Goal: Task Accomplishment & Management: Use online tool/utility

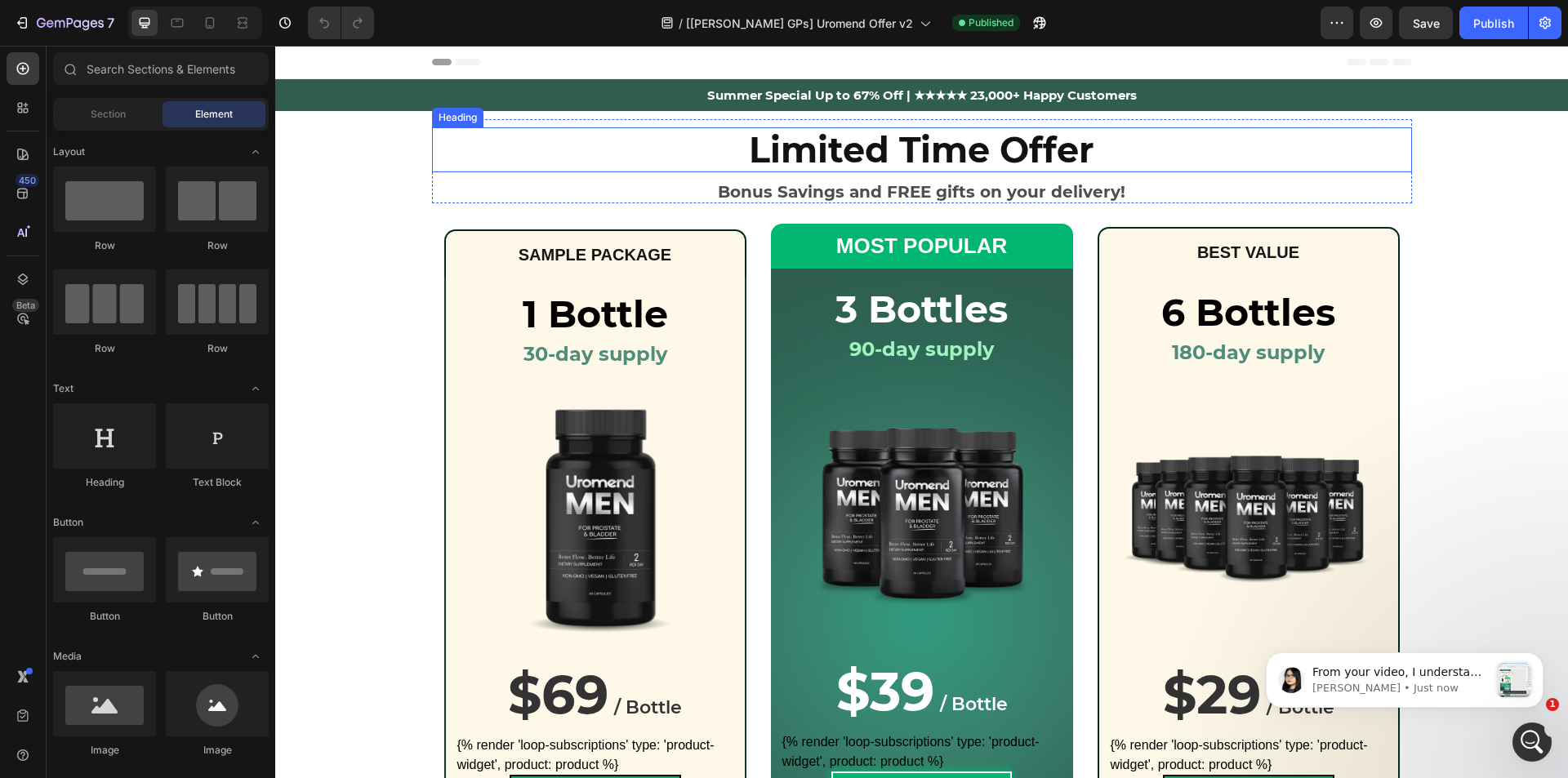
click at [847, 148] on h2 "Limited Time Offer" at bounding box center [922, 150] width 980 height 45
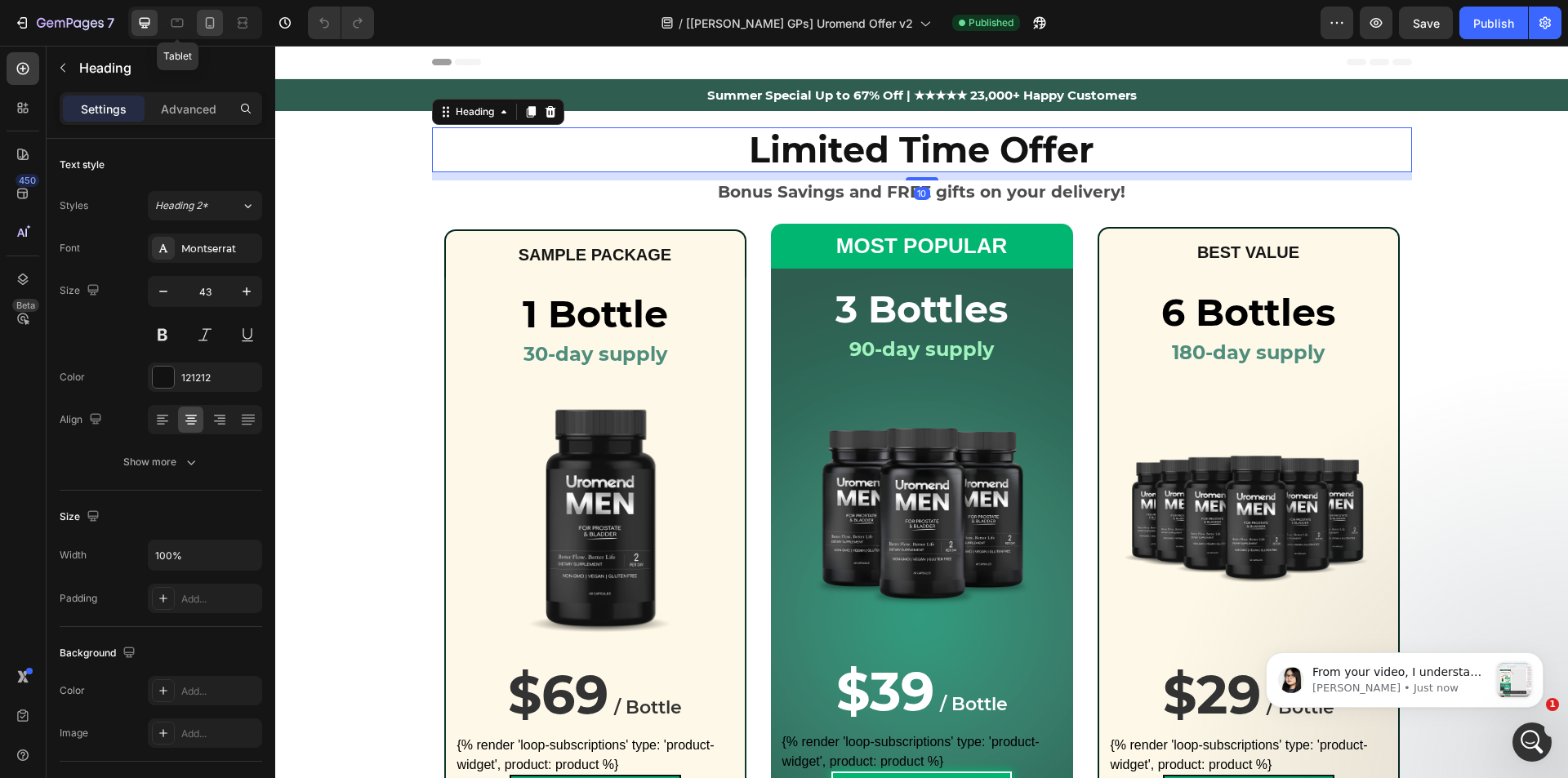
click at [201, 25] on icon at bounding box center [209, 22] width 16 height 16
type input "33"
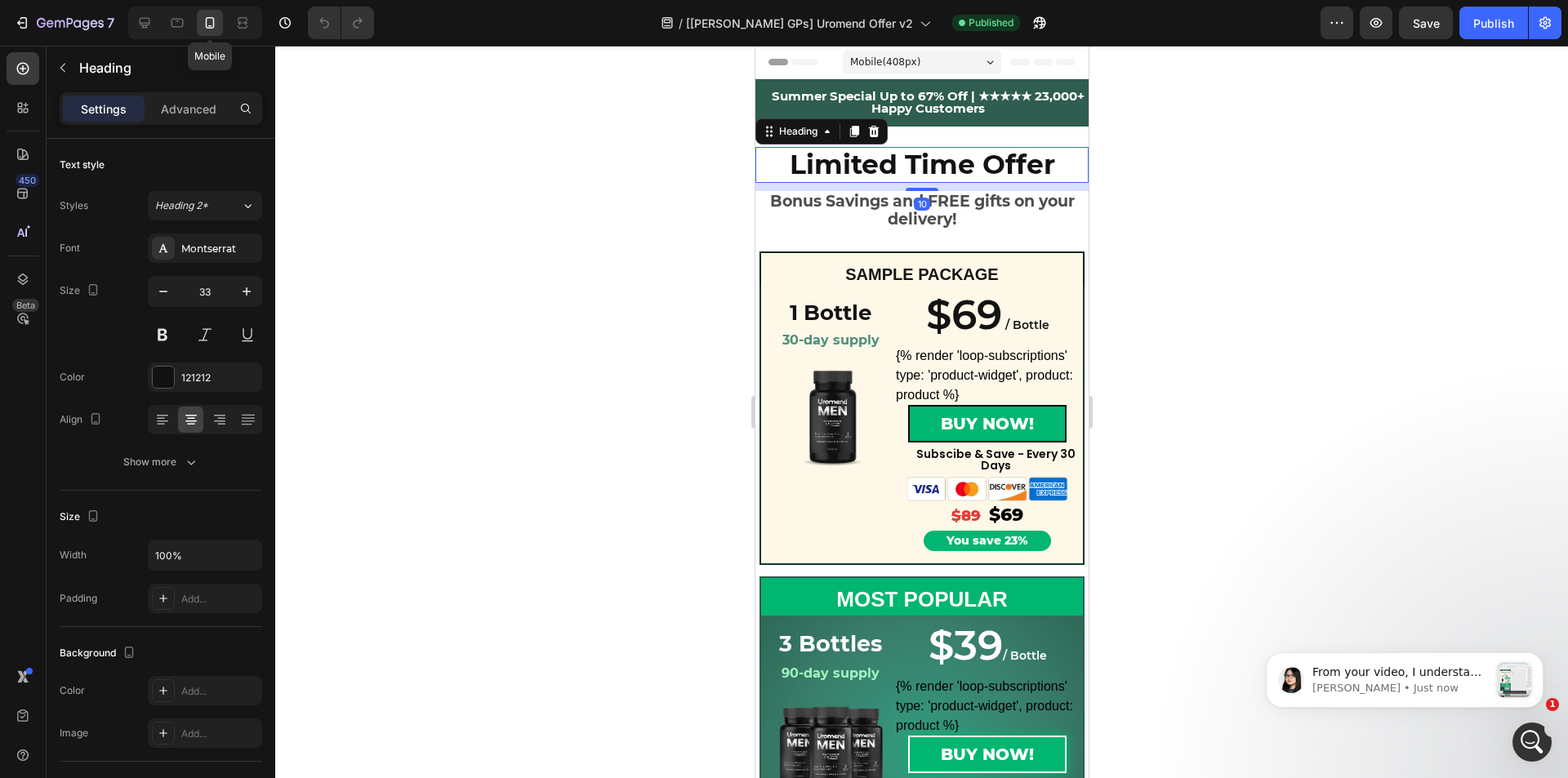
scroll to position [44, 0]
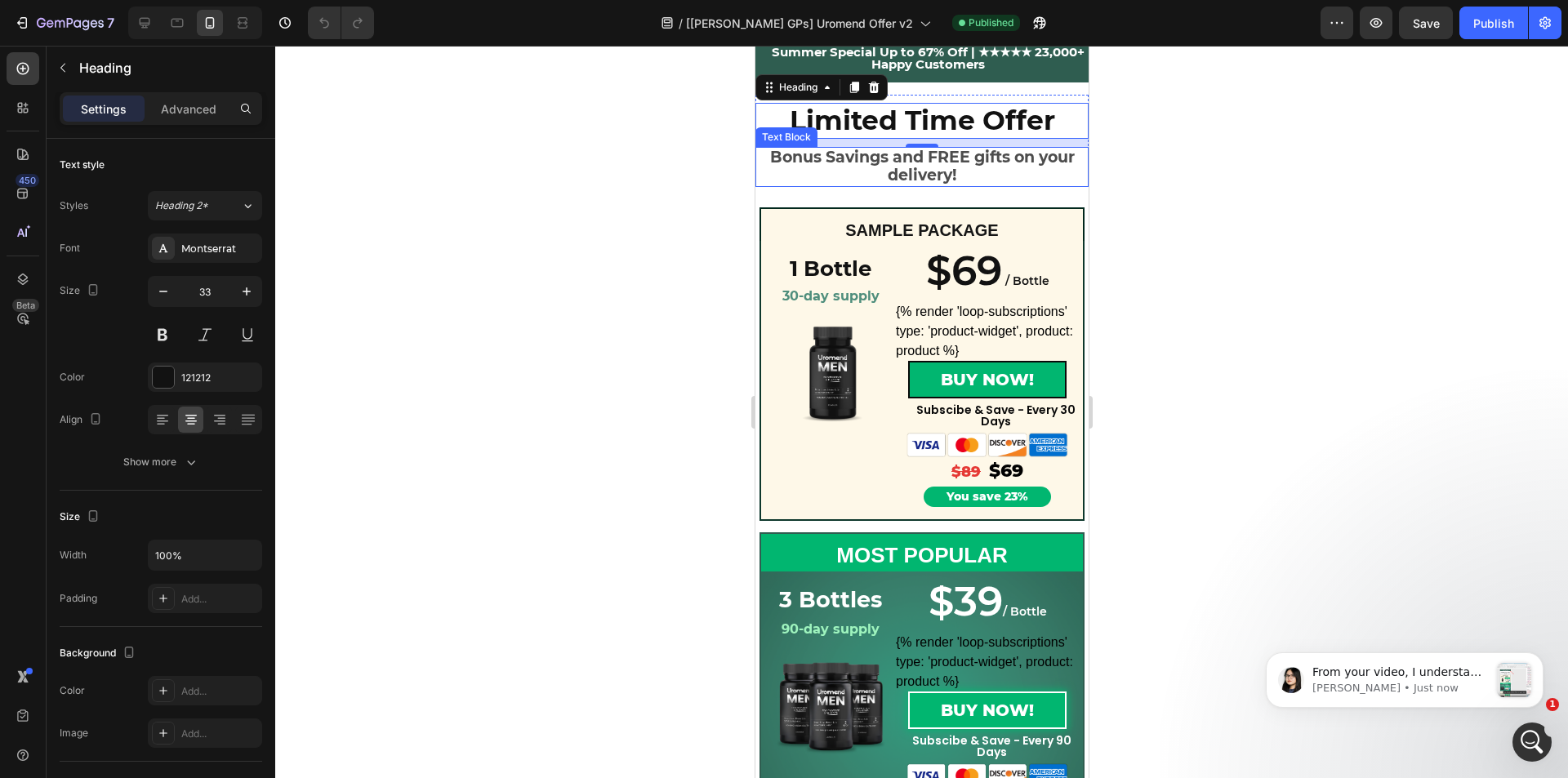
click at [731, 169] on div at bounding box center [921, 411] width 1293 height 733
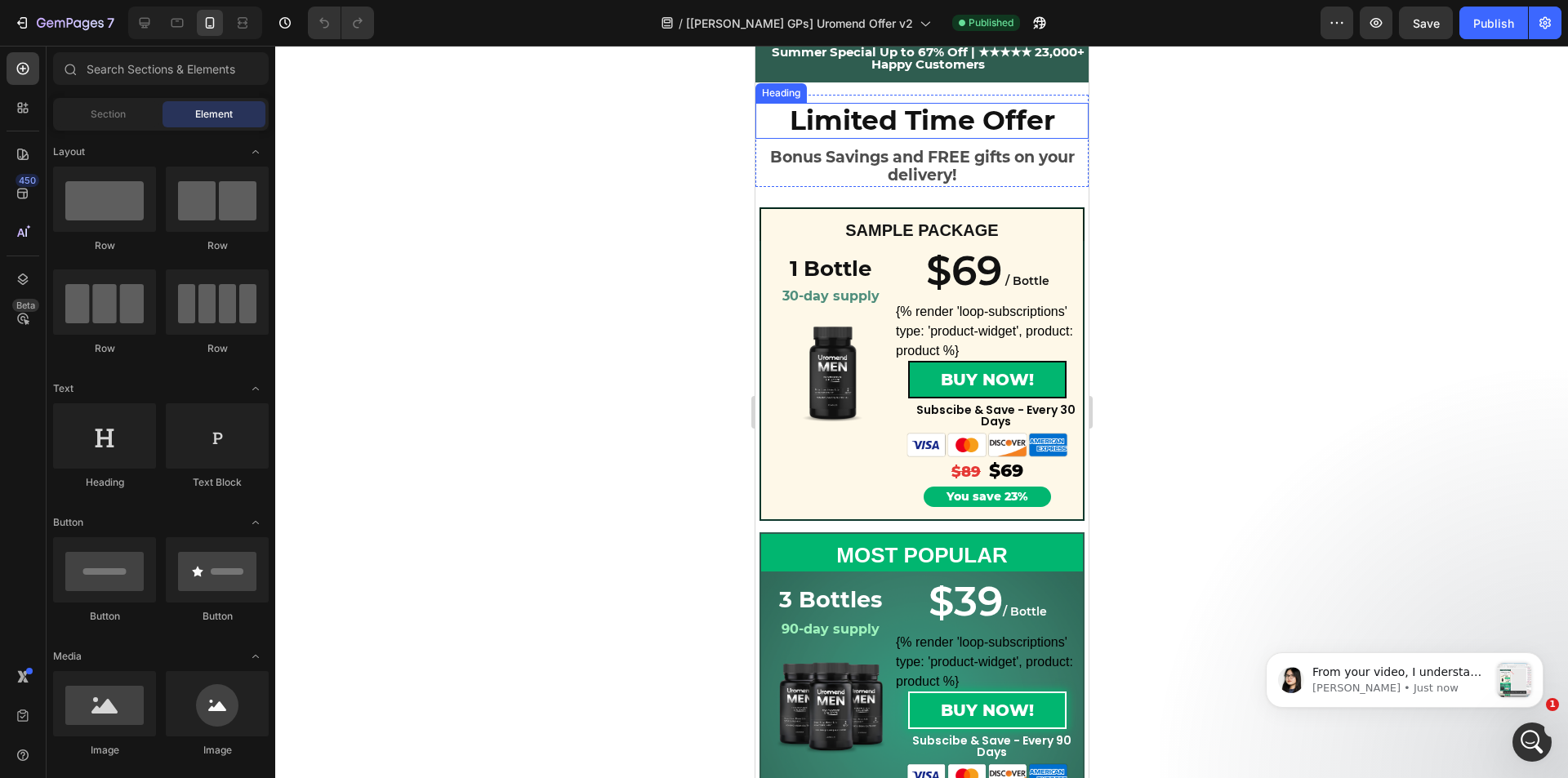
click at [917, 130] on h2 "Limited Time Offer" at bounding box center [921, 121] width 333 height 36
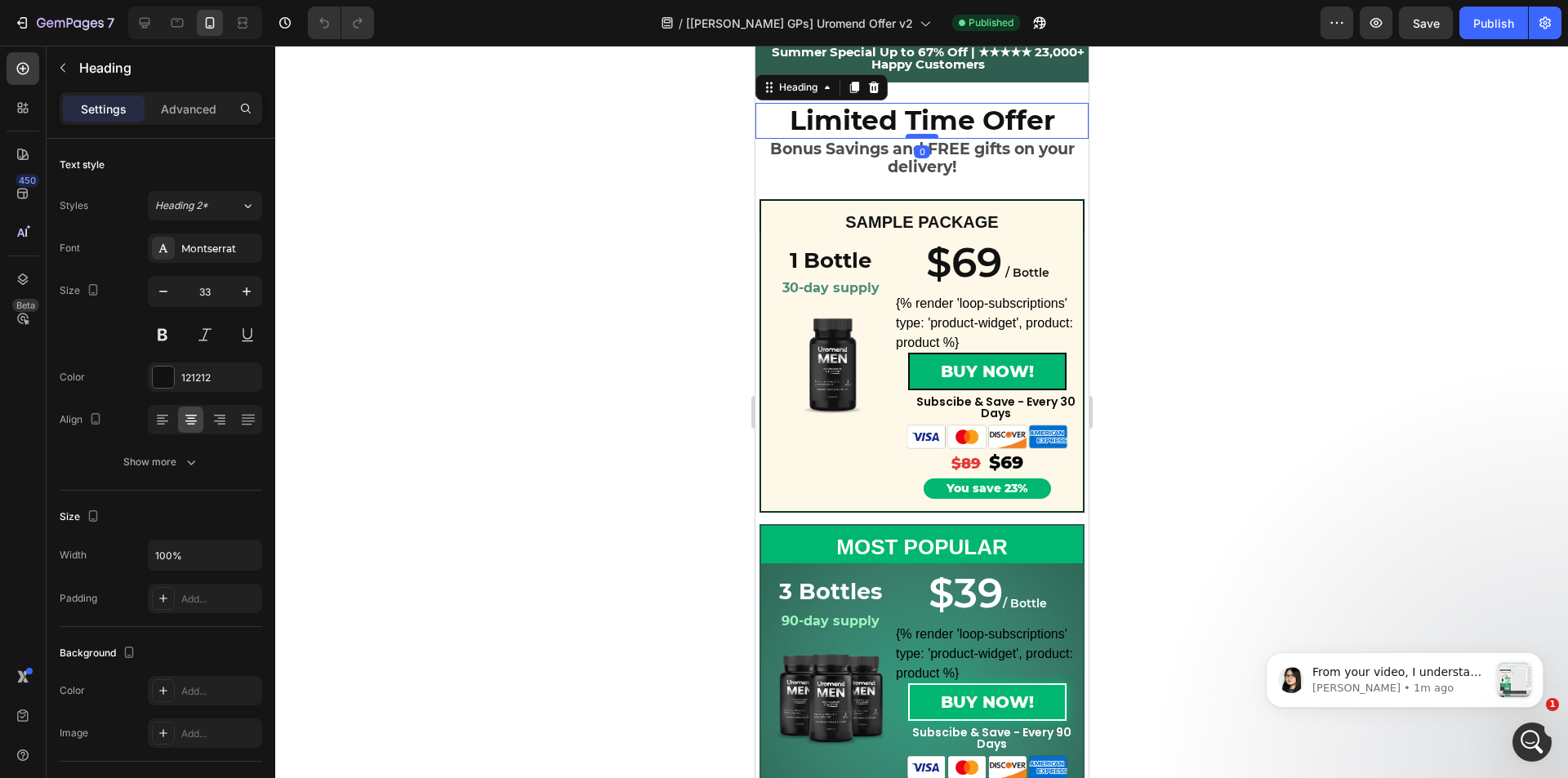
drag, startPoint x: 919, startPoint y: 146, endPoint x: 922, endPoint y: 137, distance: 9.5
click at [922, 137] on div at bounding box center [921, 136] width 33 height 5
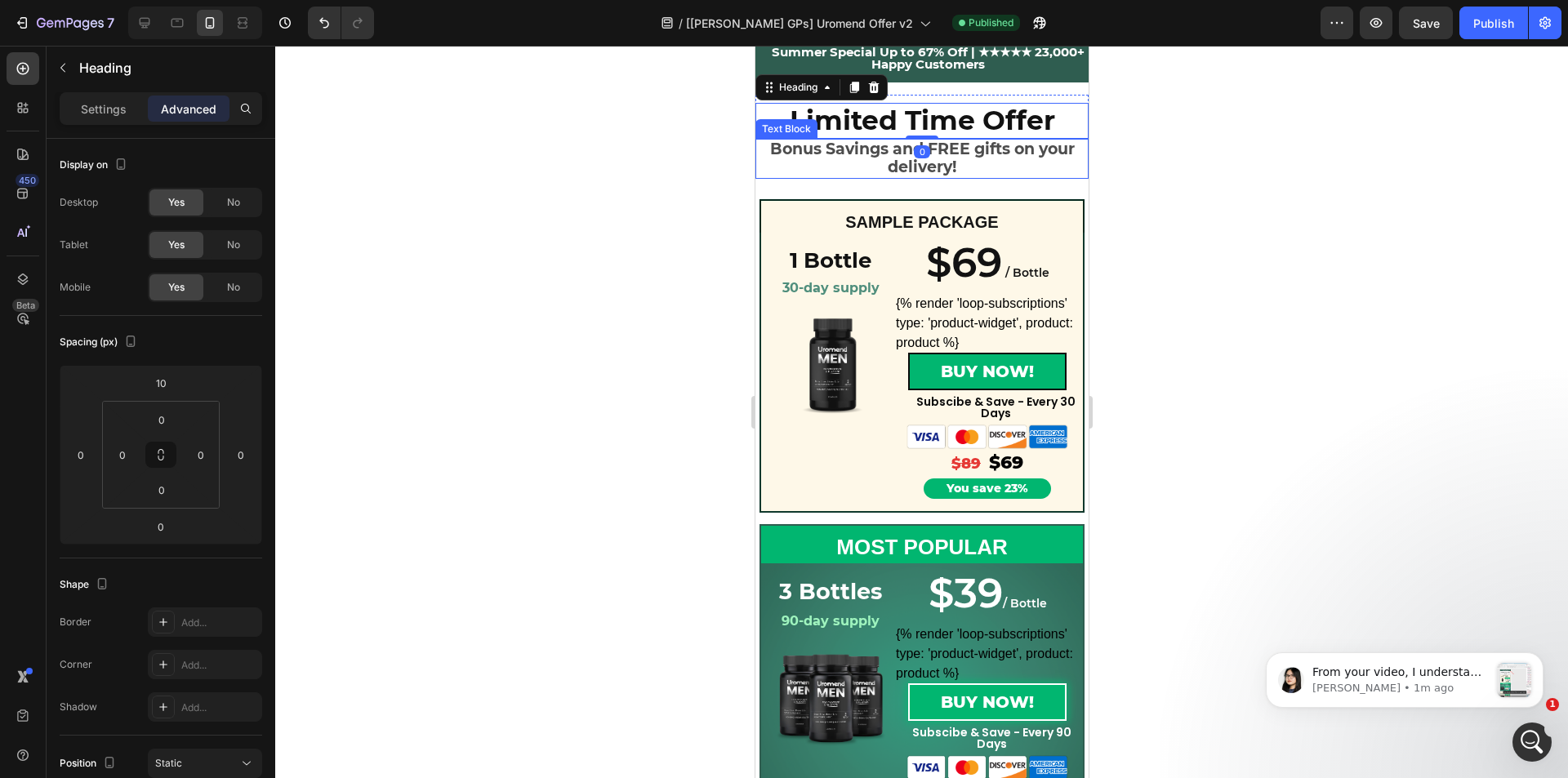
click at [850, 156] on p "Bonus Savings and FREE gifts on your delivery!" at bounding box center [921, 159] width 330 height 38
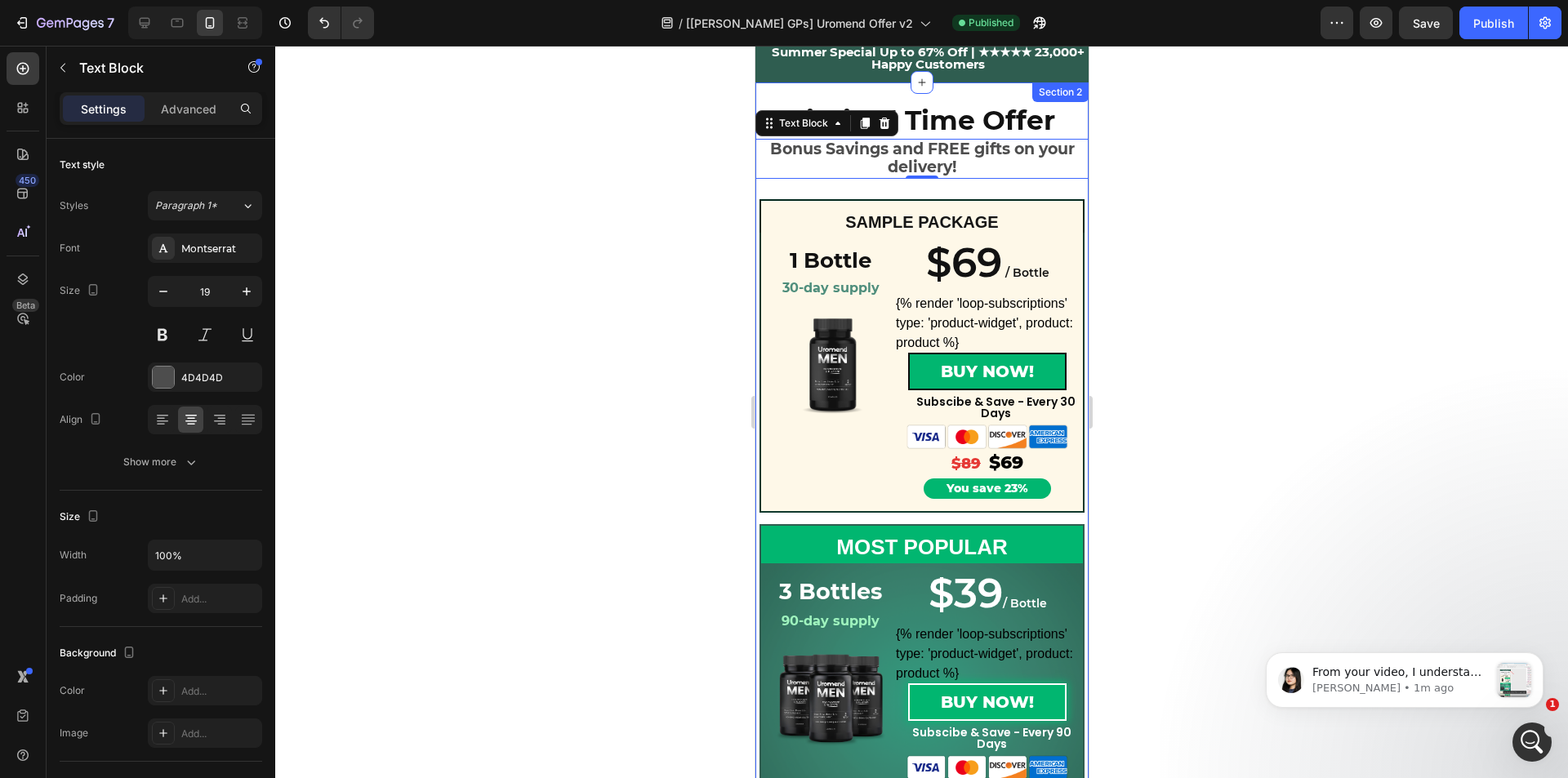
click at [836, 185] on div "Limited Time Offer Heading Bonus Savings and FREE gifts on your delivery! Text …" at bounding box center [921, 637] width 333 height 1086
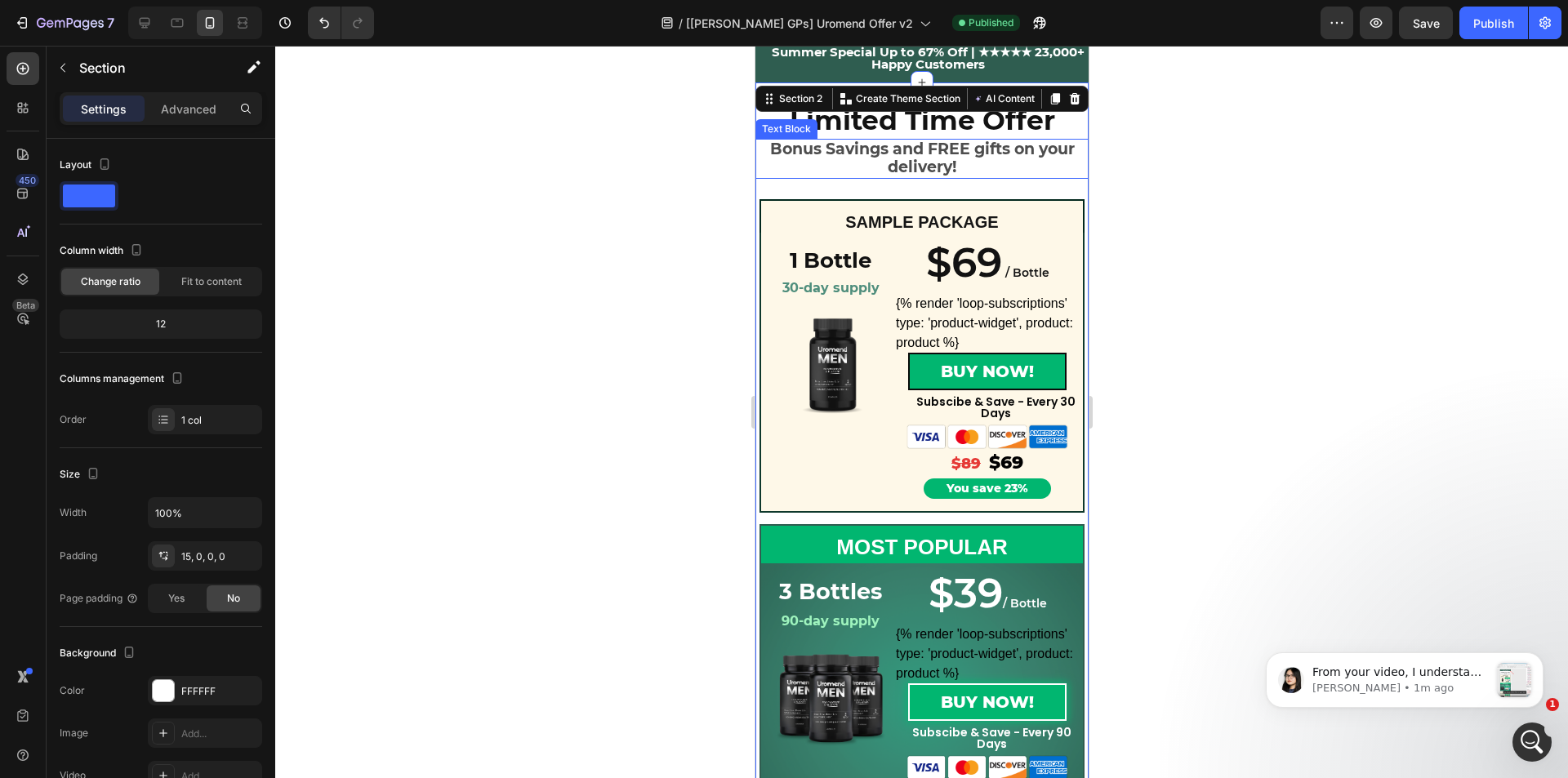
click at [802, 159] on p "Bonus Savings and FREE gifts on your delivery!" at bounding box center [921, 159] width 330 height 38
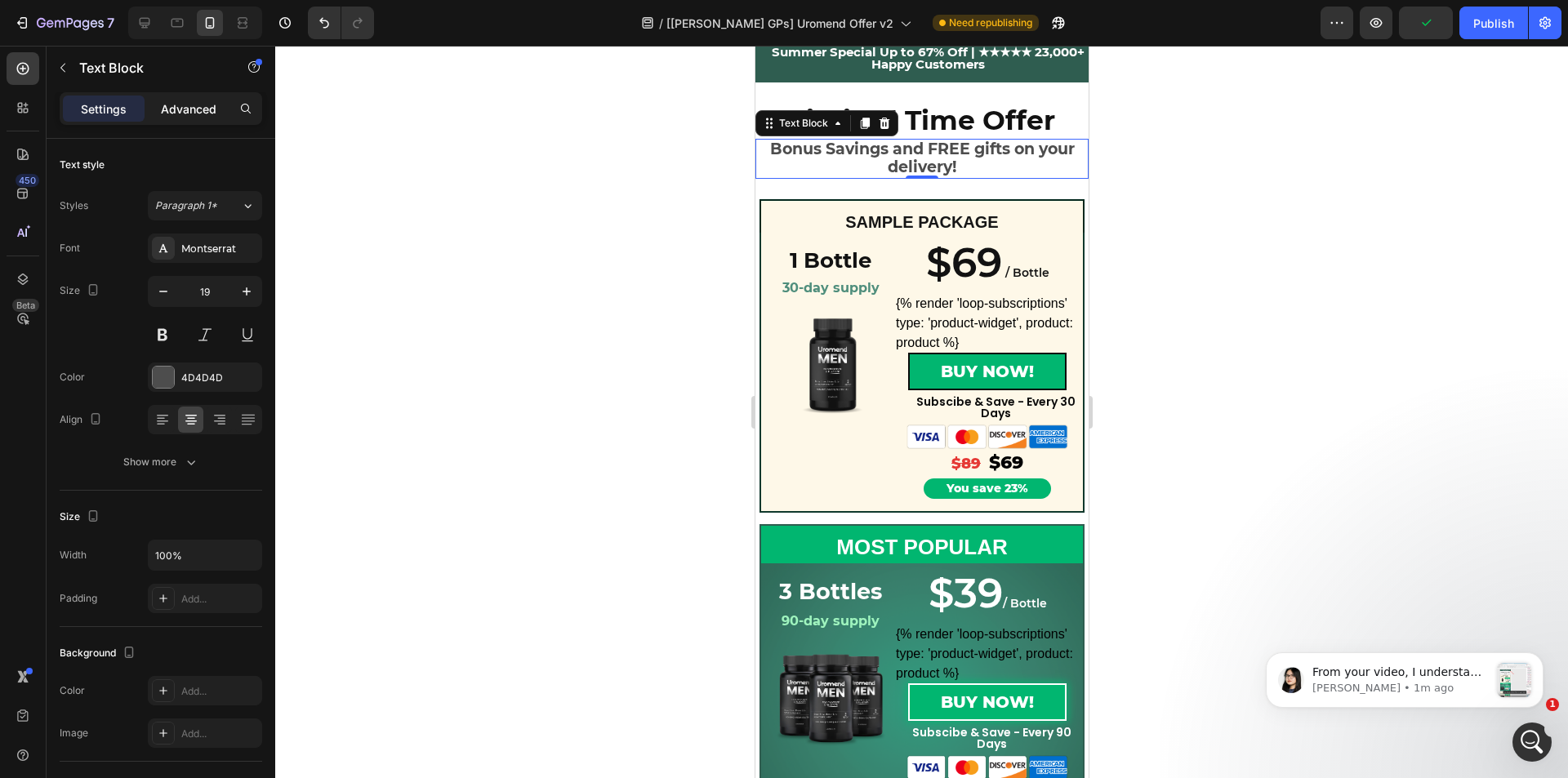
click at [190, 110] on p "Advanced" at bounding box center [189, 109] width 56 height 17
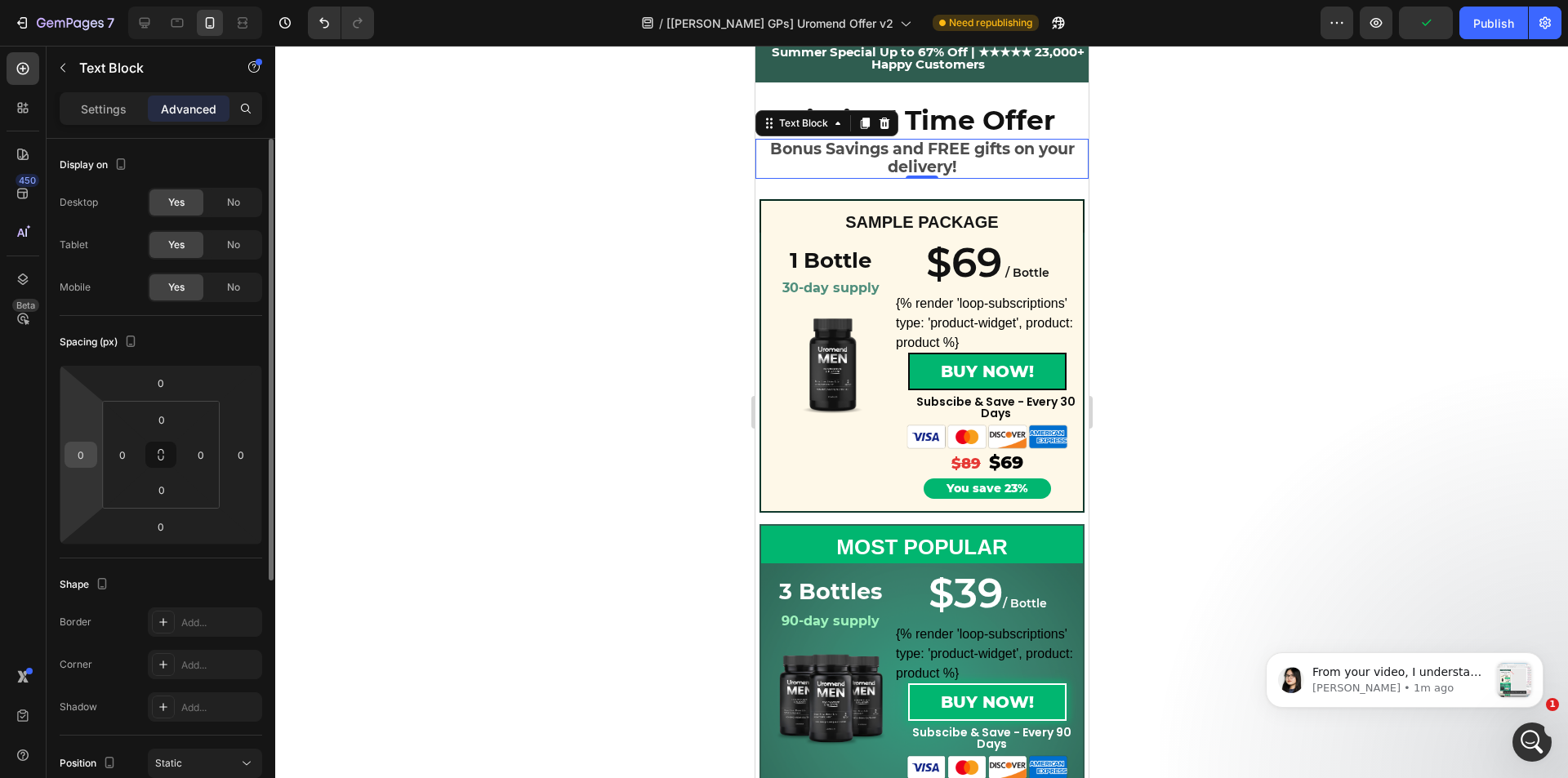
click at [89, 449] on input "0" at bounding box center [81, 455] width 25 height 25
type input "10"
click at [233, 451] on input "0" at bounding box center [241, 455] width 25 height 25
type input "10"
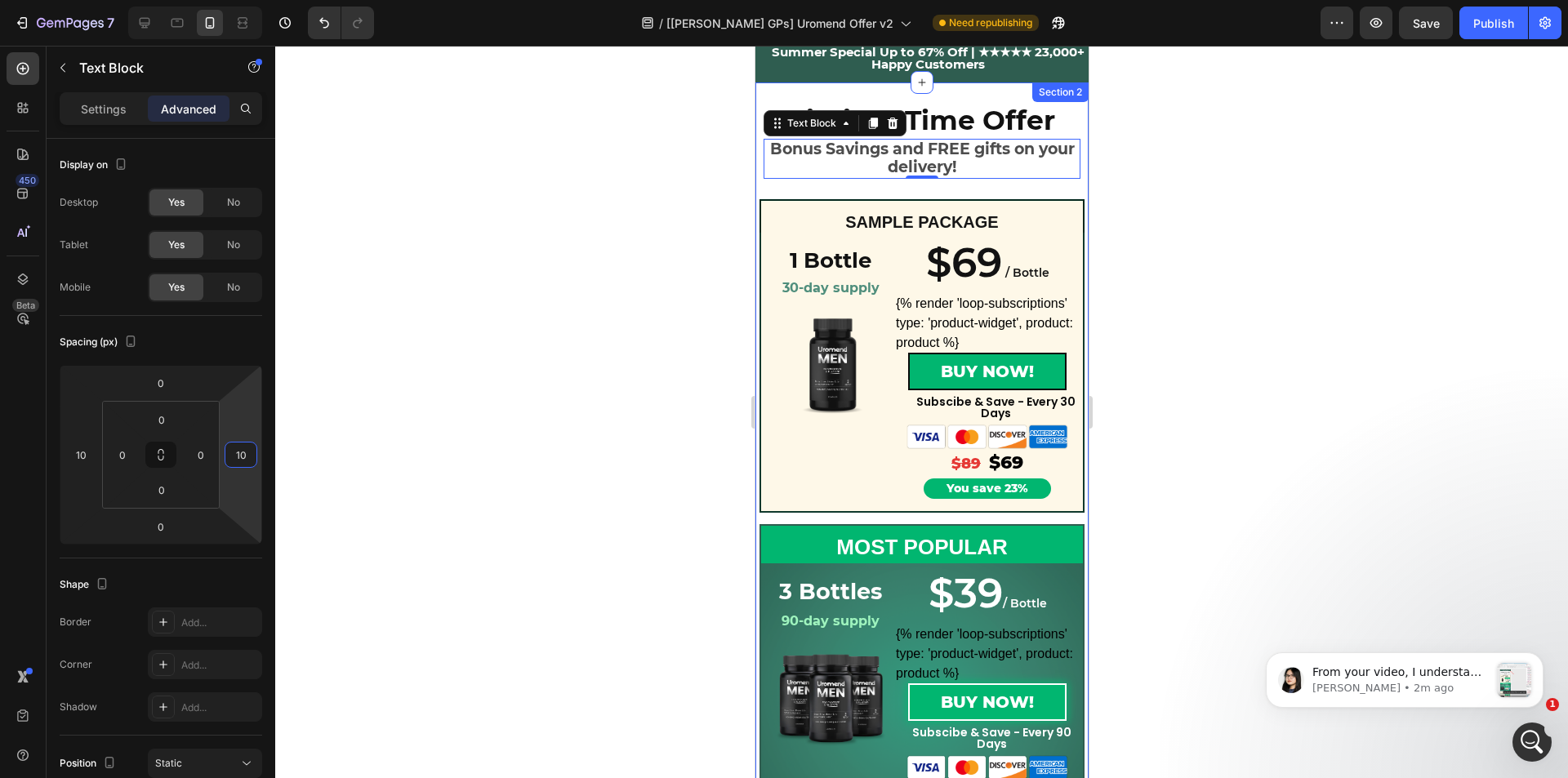
click at [873, 88] on div "Limited Time Offer Heading Bonus Savings and FREE gifts on your delivery! Text …" at bounding box center [921, 631] width 333 height 1098
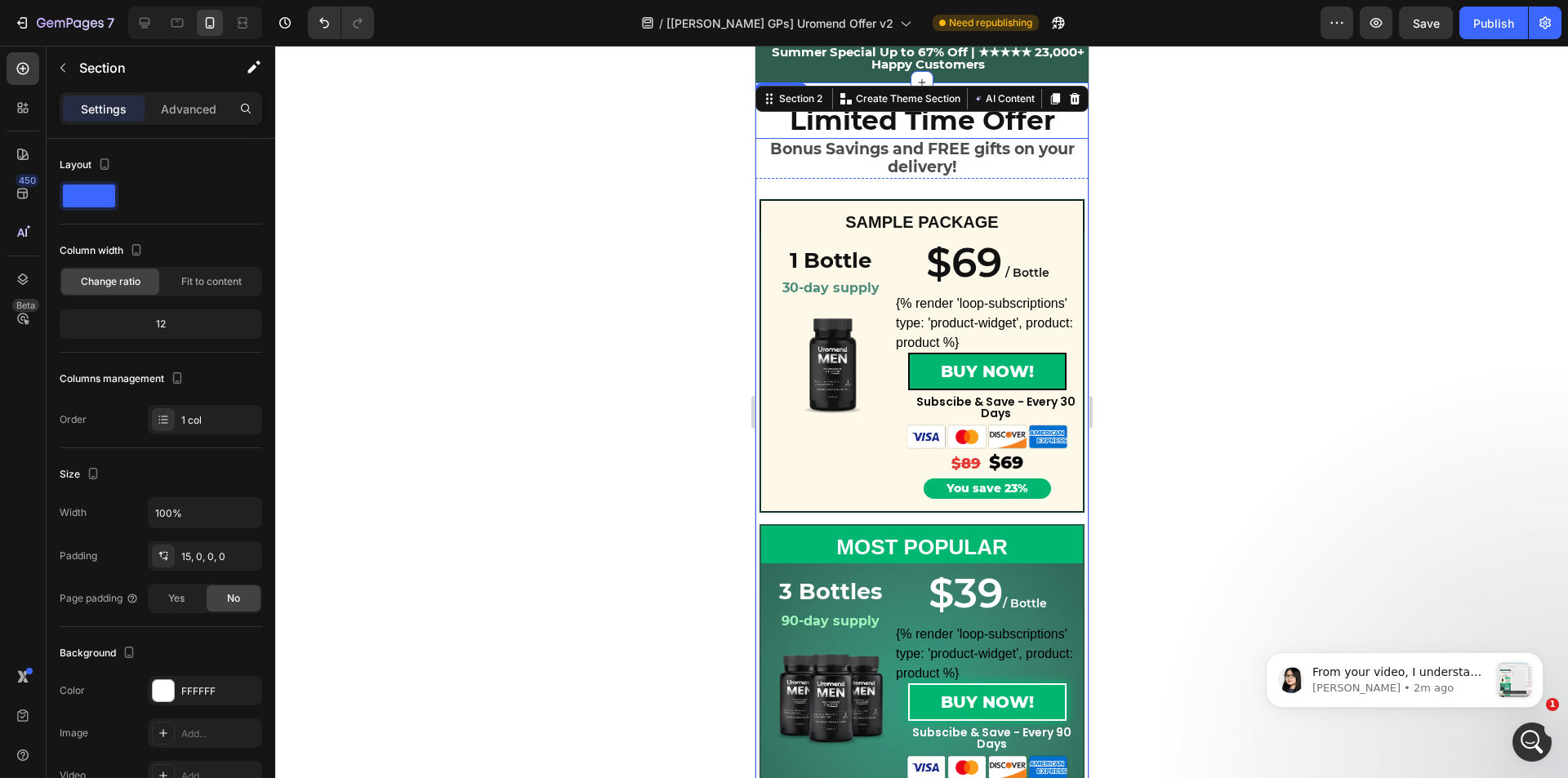
click at [829, 120] on h2 "Limited Time Offer" at bounding box center [921, 121] width 333 height 36
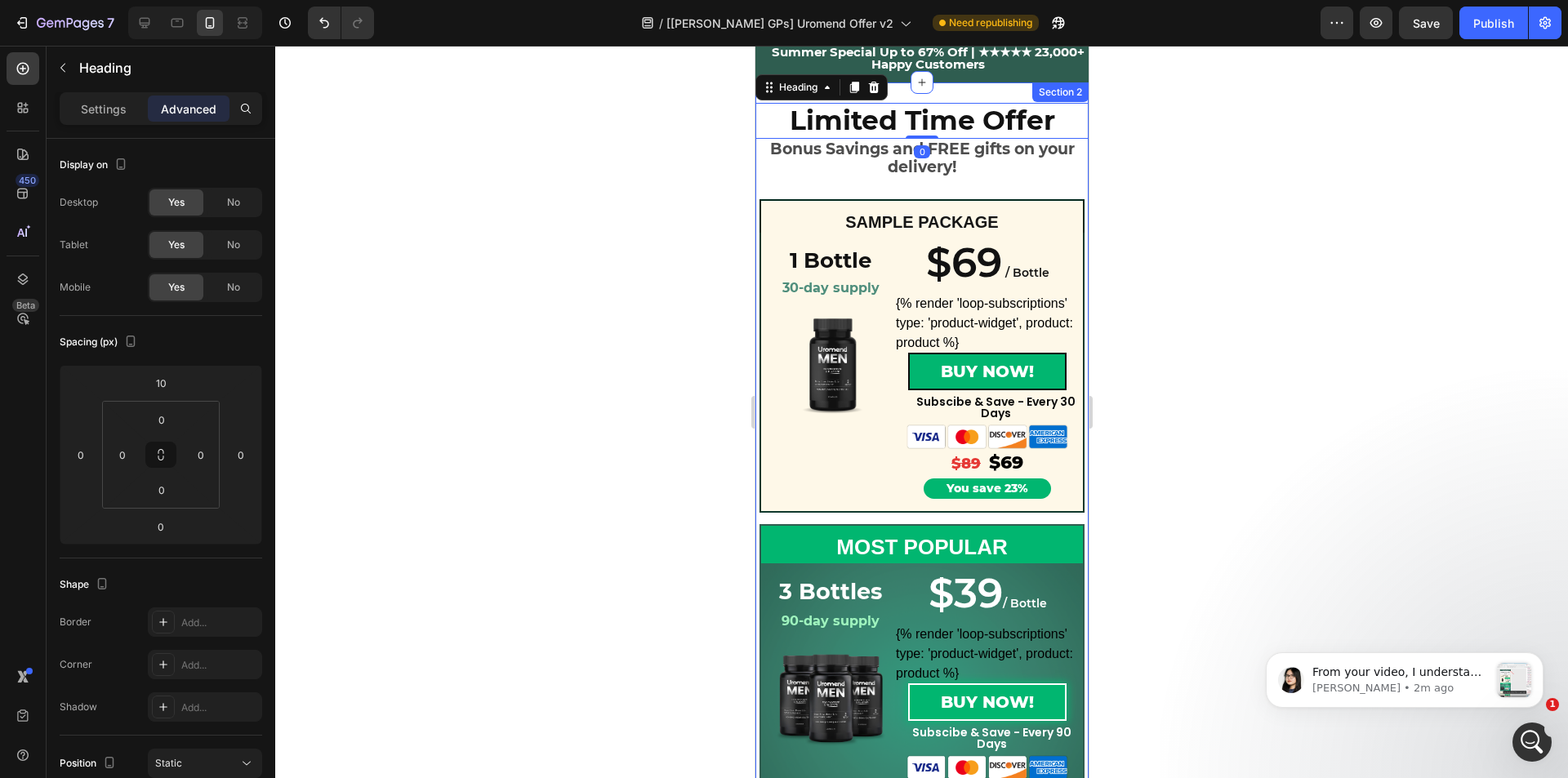
click at [963, 90] on div "Limited Time Offer Heading 0 Bonus Savings and FREE gifts on your delivery! Tex…" at bounding box center [921, 631] width 333 height 1098
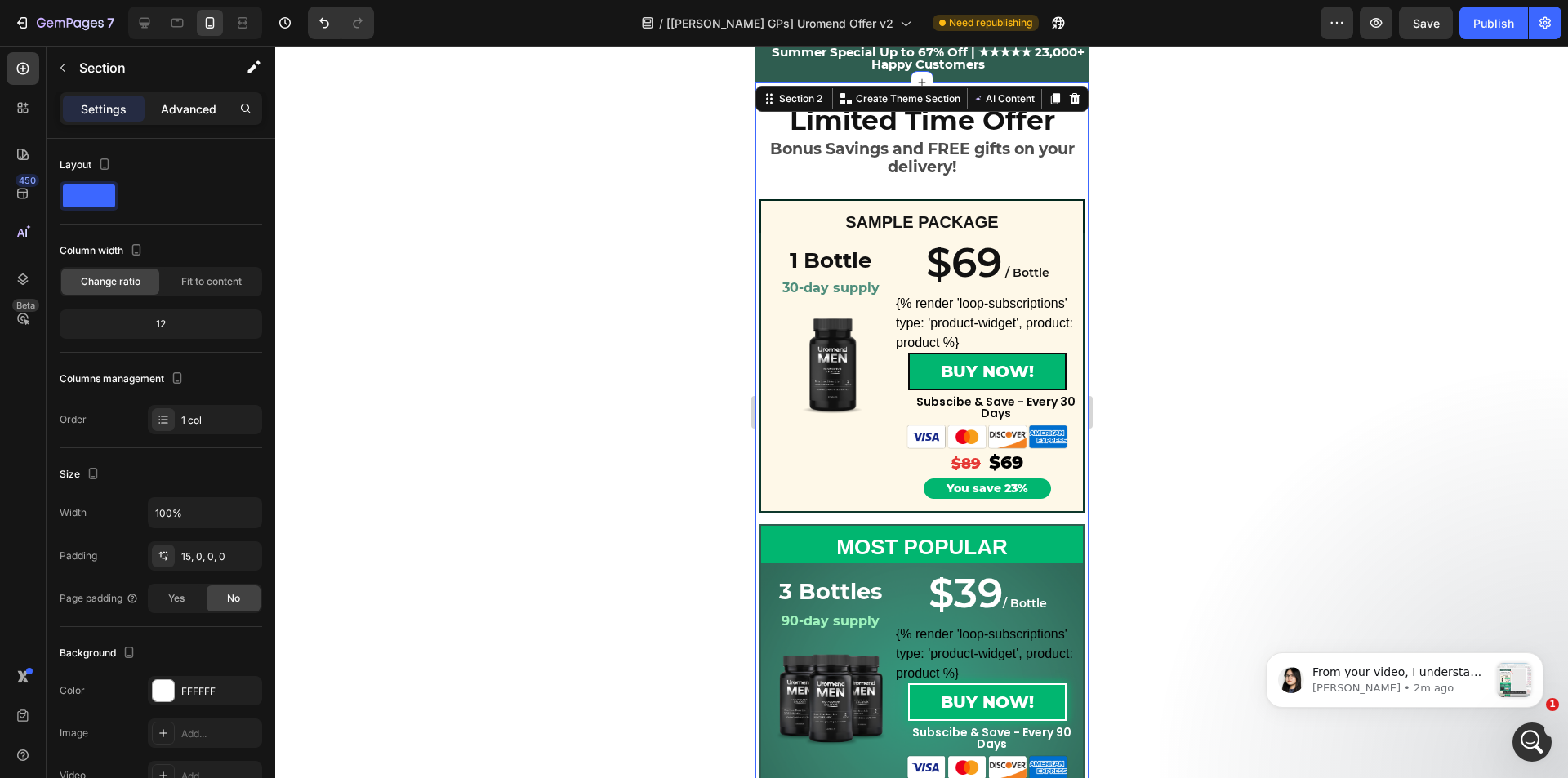
click at [196, 99] on div "Advanced" at bounding box center [189, 109] width 81 height 26
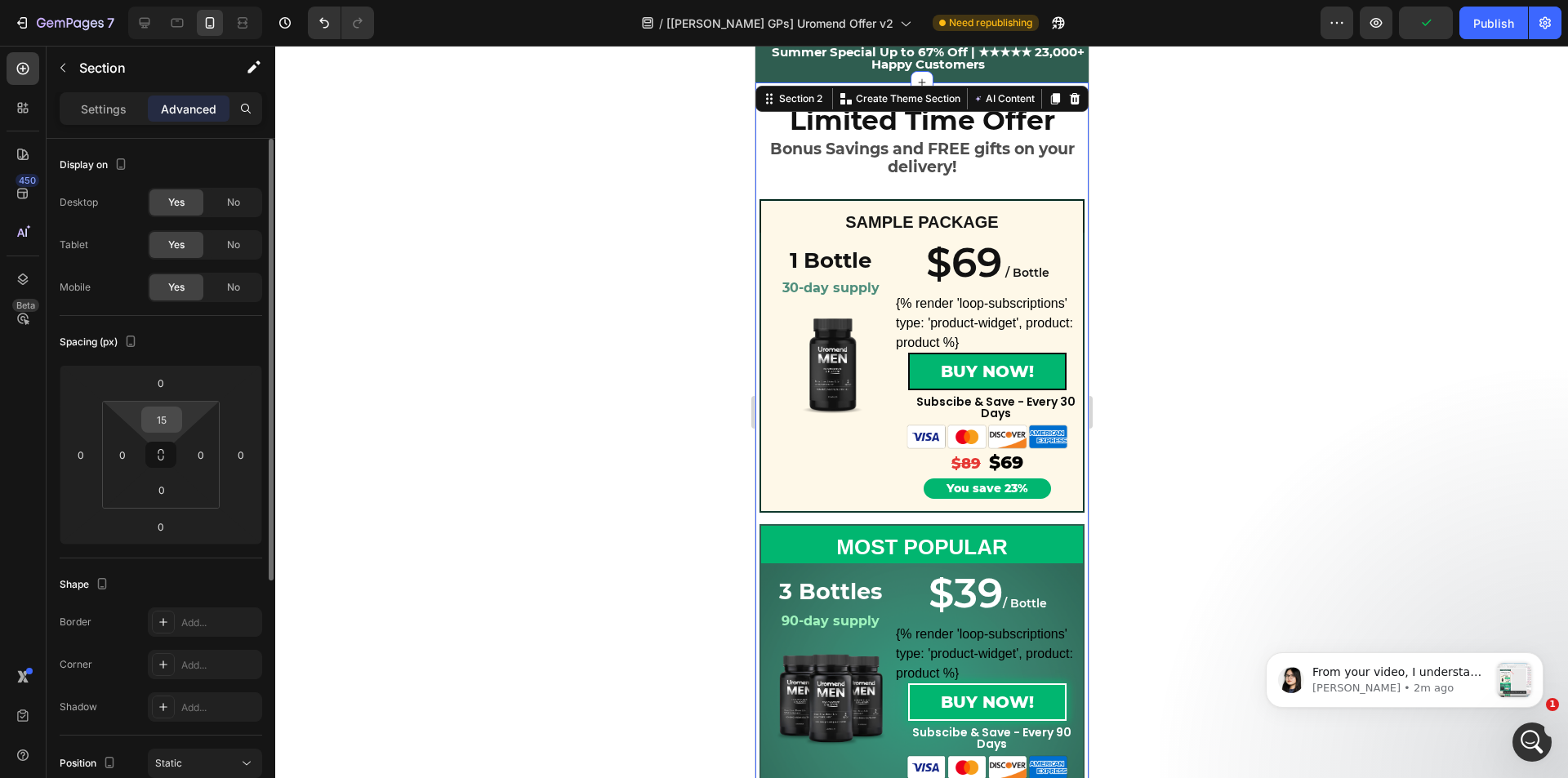
click at [154, 421] on input "15" at bounding box center [162, 420] width 33 height 25
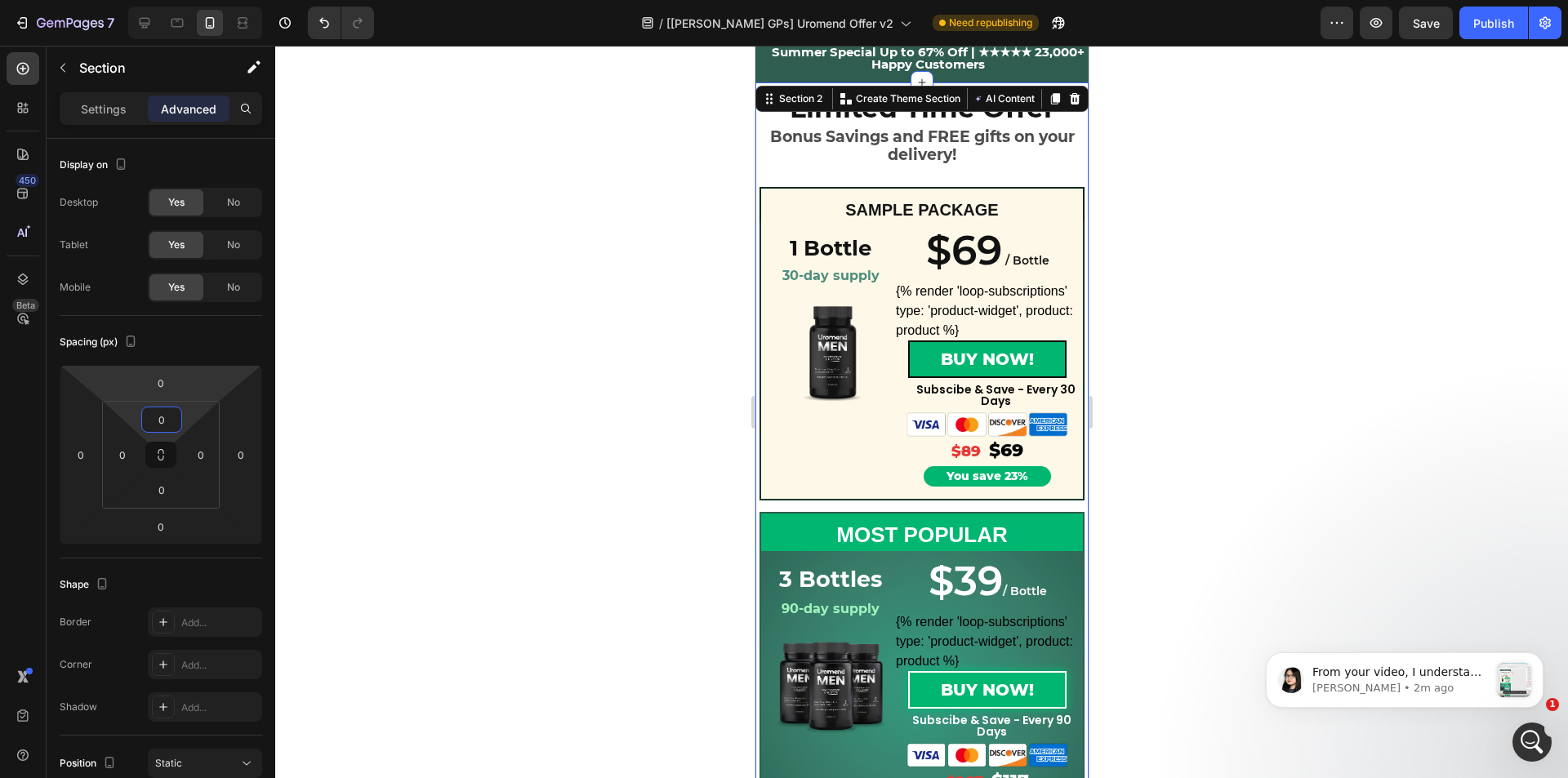
type input "0"
click at [160, 347] on div "Spacing (px)" at bounding box center [161, 342] width 202 height 26
click at [1003, 150] on p "Bonus Savings and FREE gifts on your delivery!" at bounding box center [921, 147] width 314 height 38
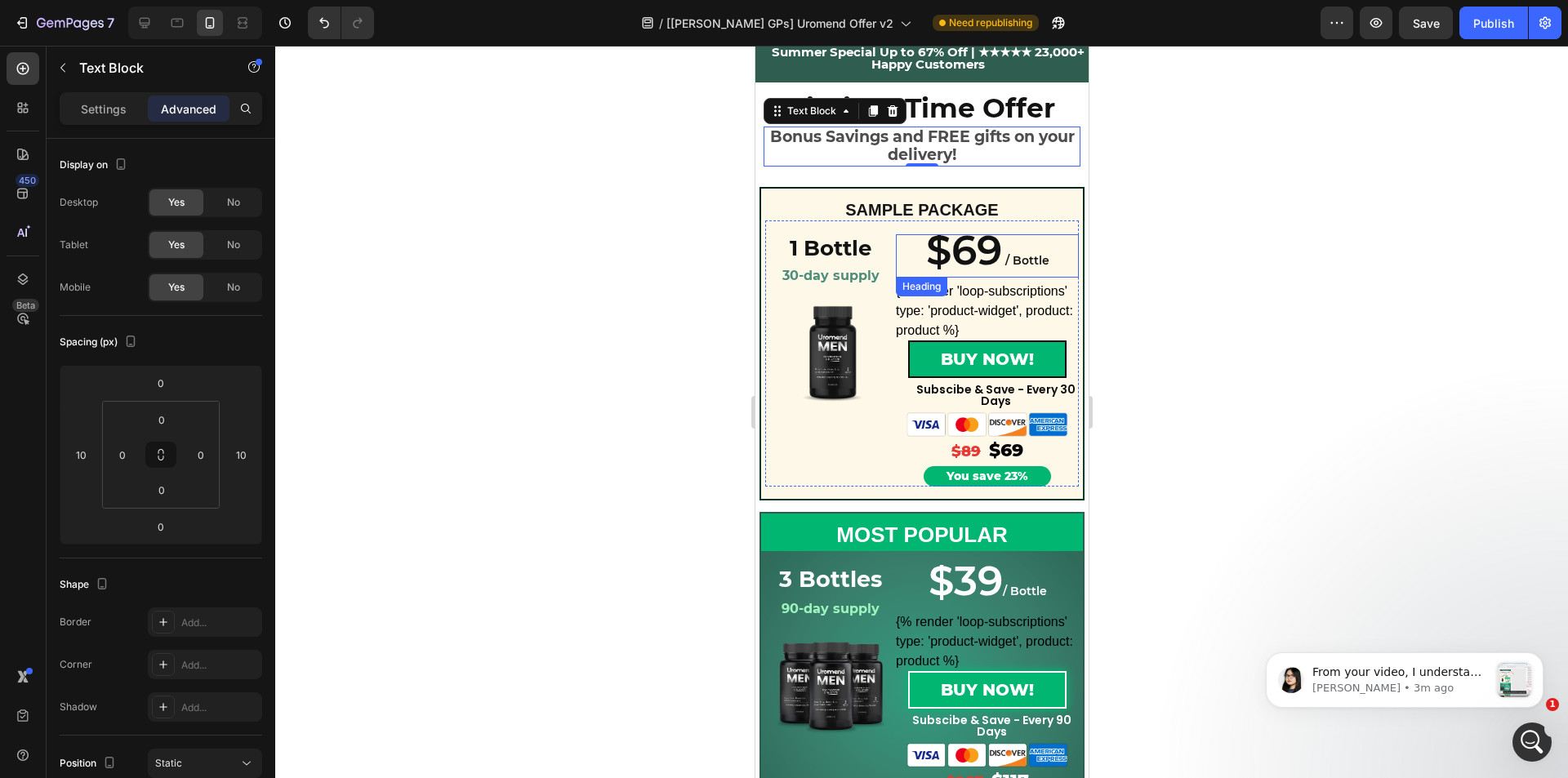
click at [954, 256] on span "$69" at bounding box center [963, 250] width 76 height 50
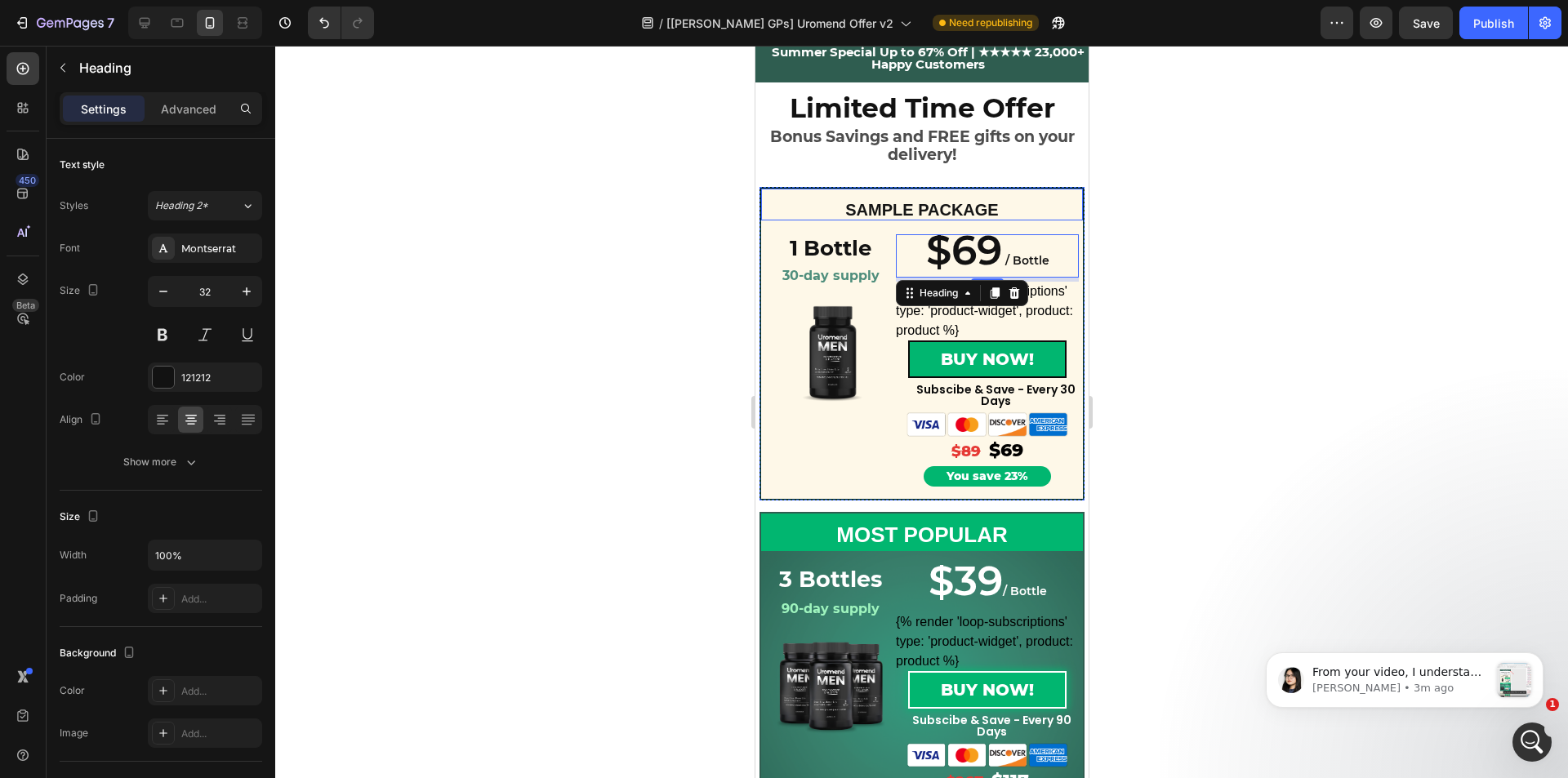
click at [879, 207] on span "SAMPLE PACKAGE" at bounding box center [920, 209] width 153 height 18
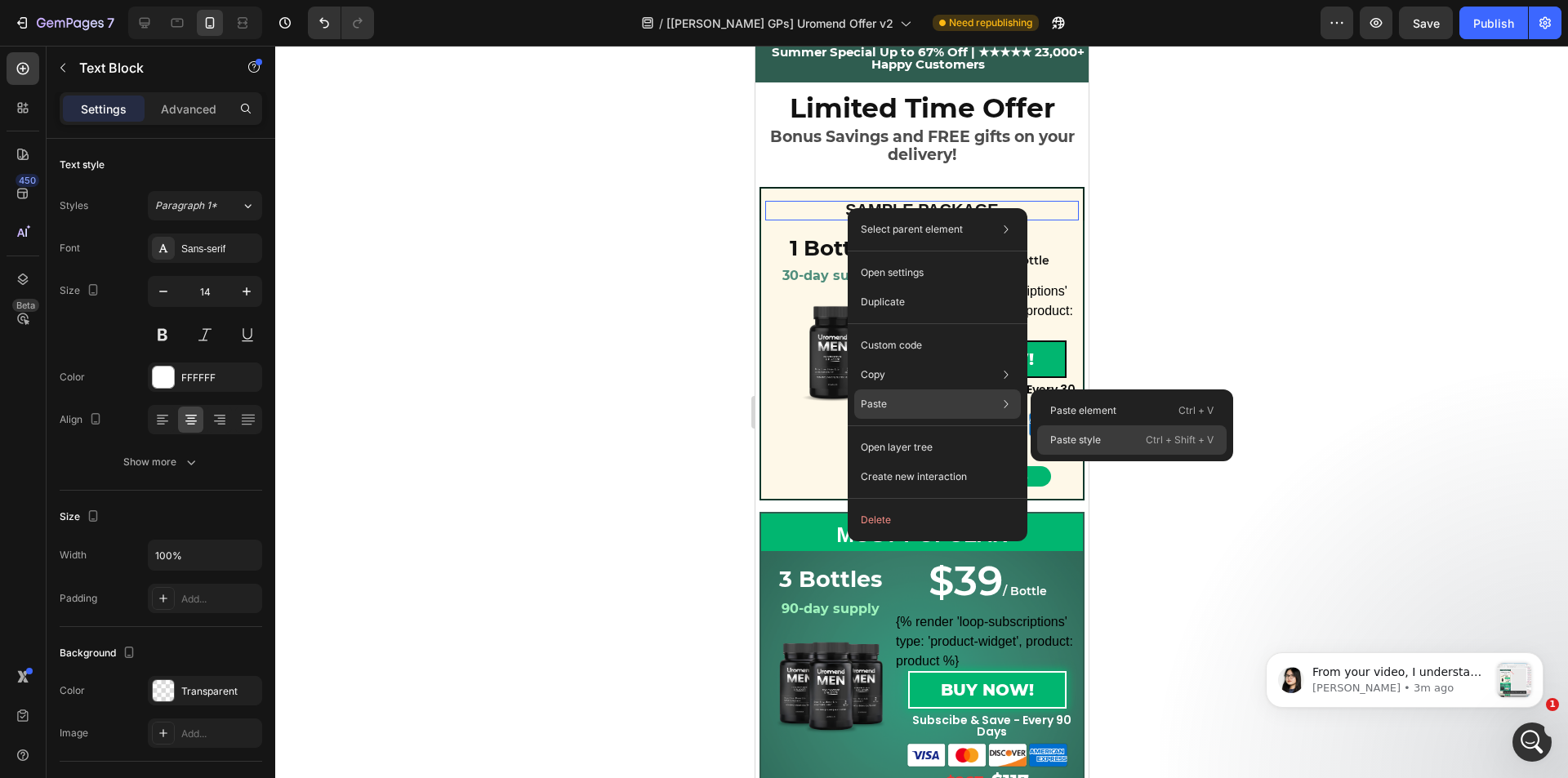
click at [1077, 435] on p "Paste style" at bounding box center [1075, 440] width 51 height 15
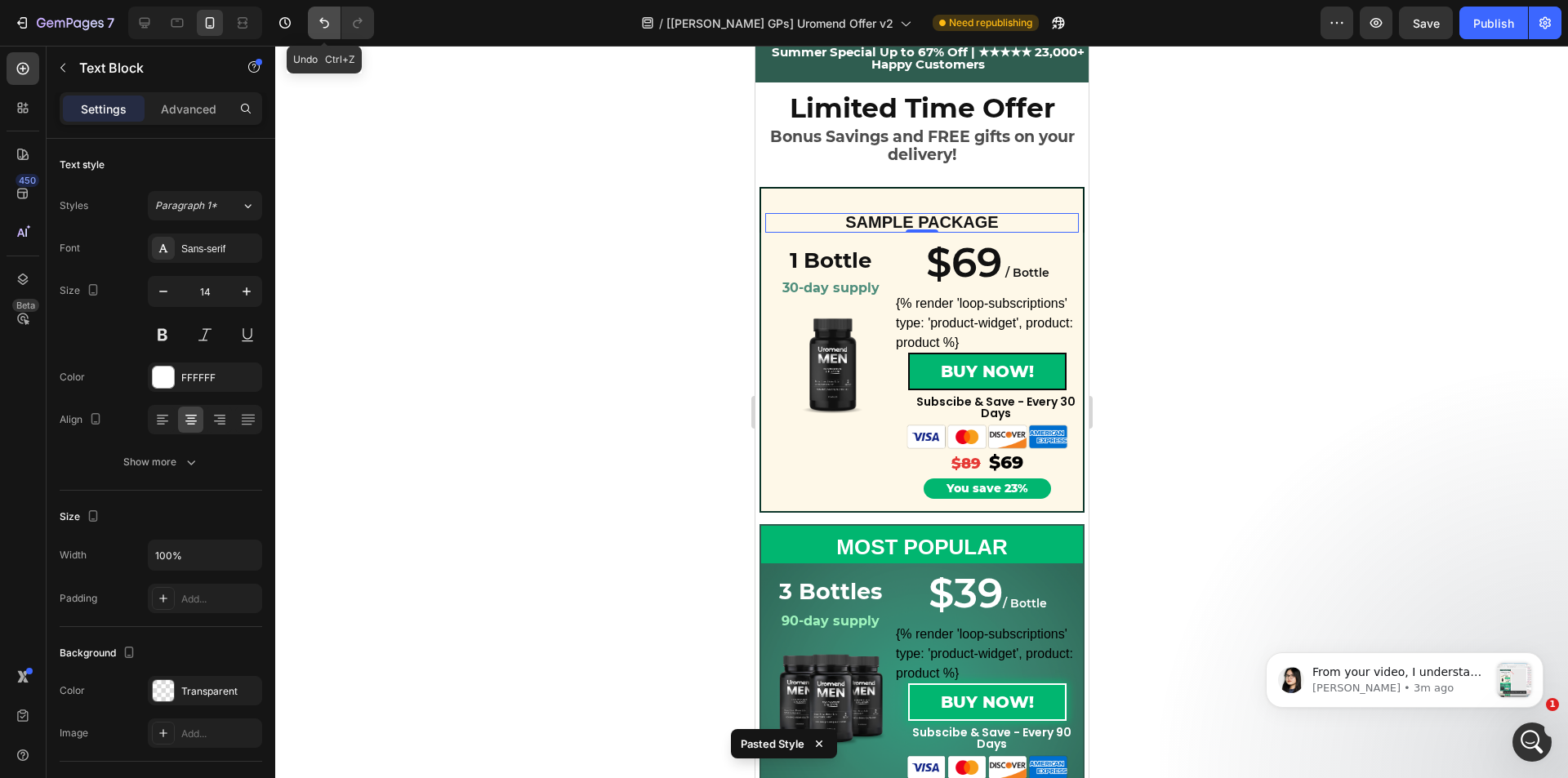
click at [332, 27] on icon "Undo/Redo" at bounding box center [324, 22] width 16 height 16
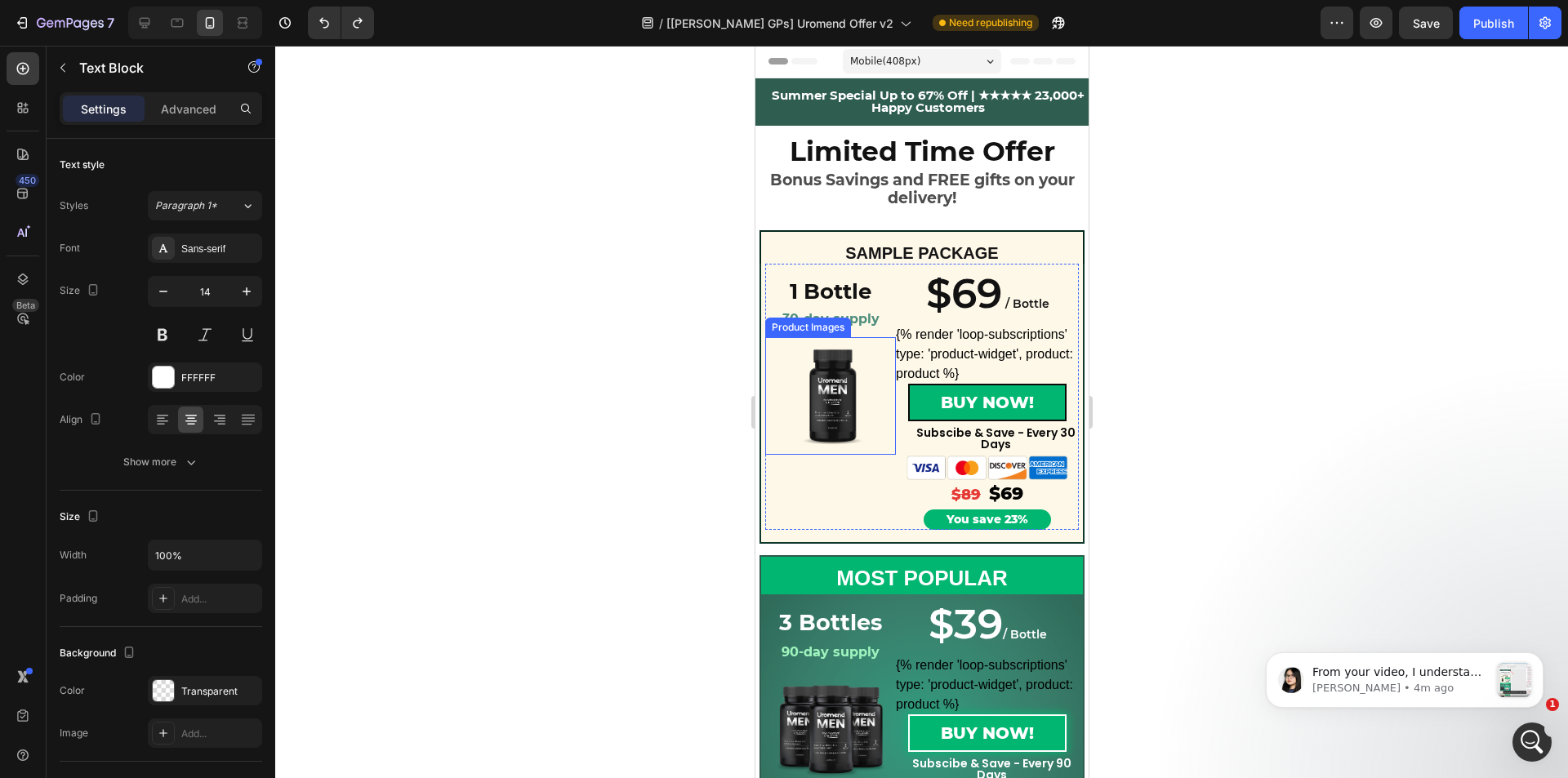
scroll to position [0, 0]
